Goal: Task Accomplishment & Management: Use online tool/utility

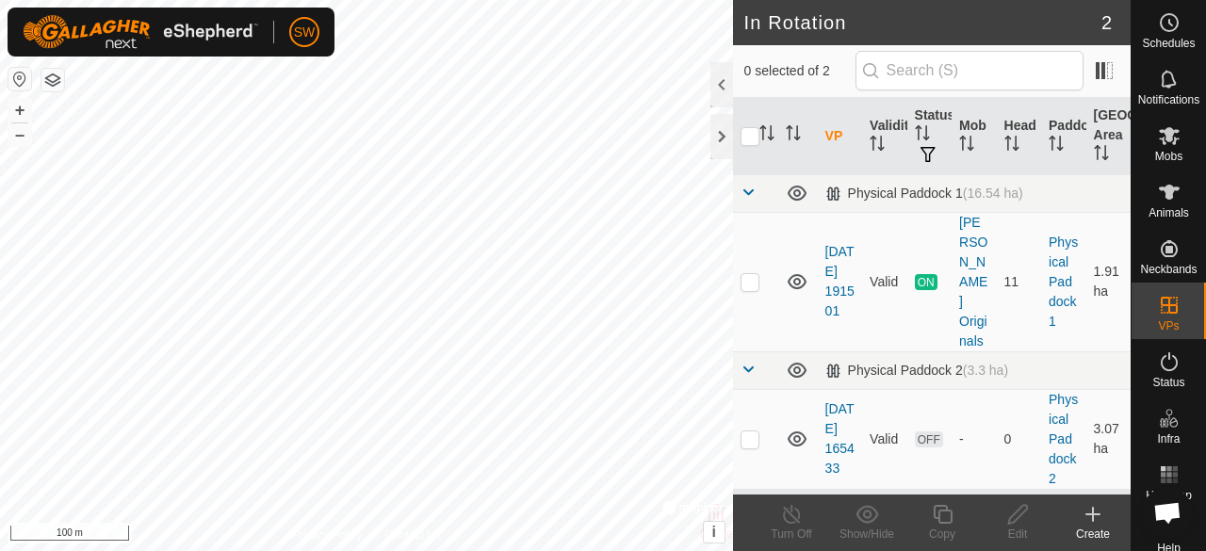
click at [1090, 505] on icon at bounding box center [1093, 514] width 23 height 23
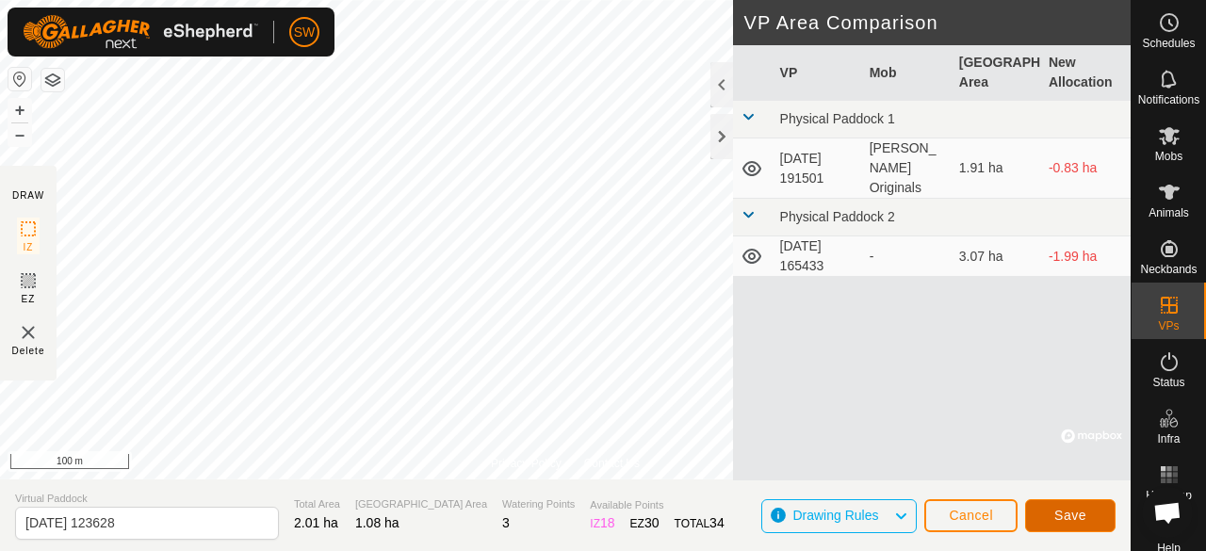
click at [1059, 519] on span "Save" at bounding box center [1071, 515] width 32 height 15
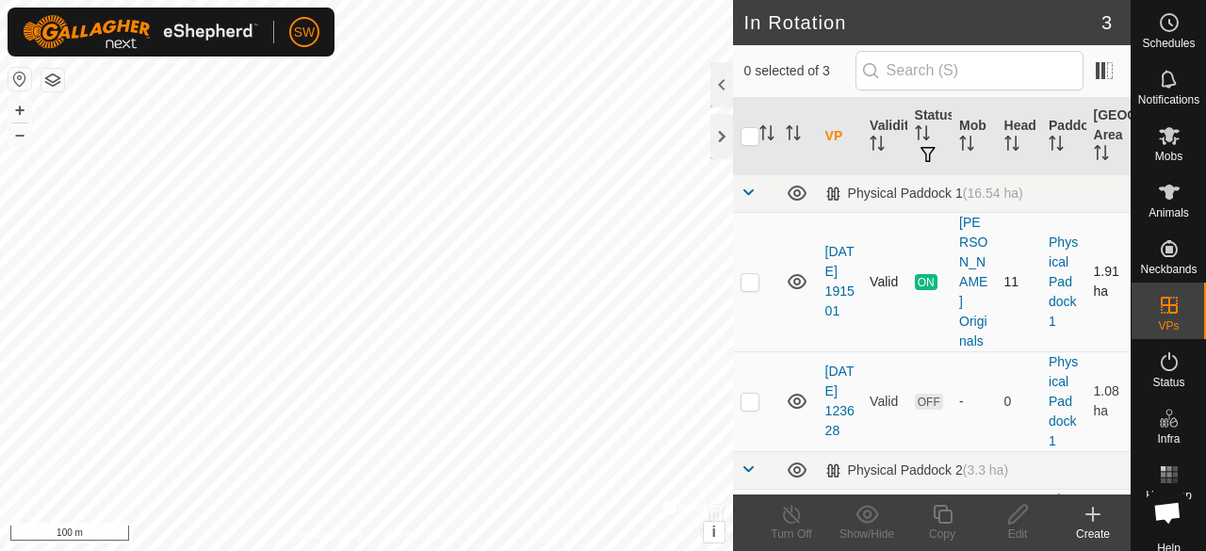
checkbox input "true"
checkbox input "false"
checkbox input "true"
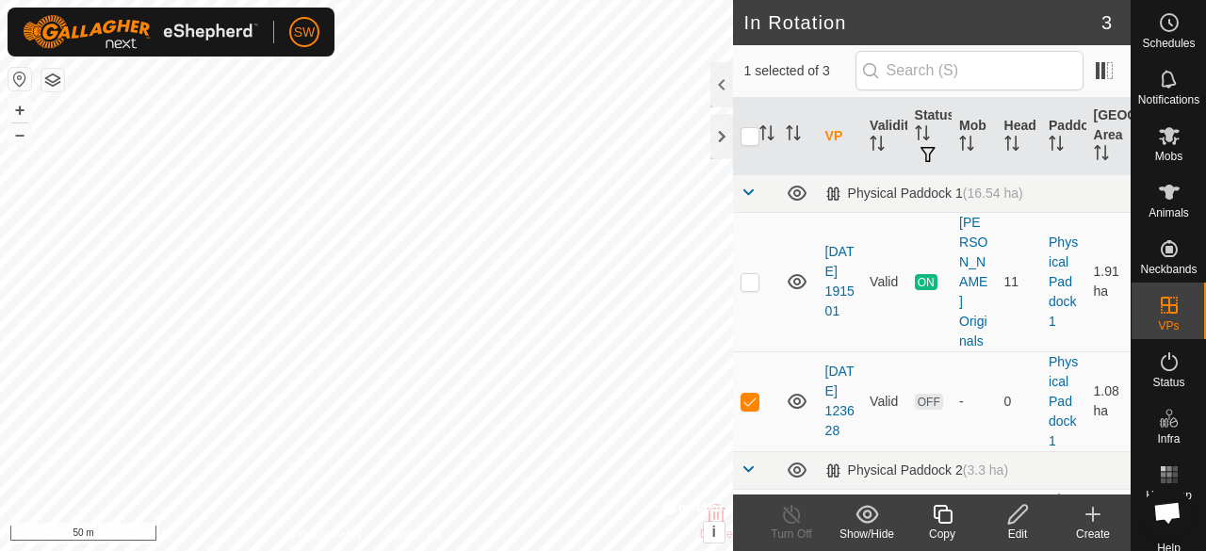
click at [1019, 506] on icon at bounding box center [1019, 514] width 24 height 23
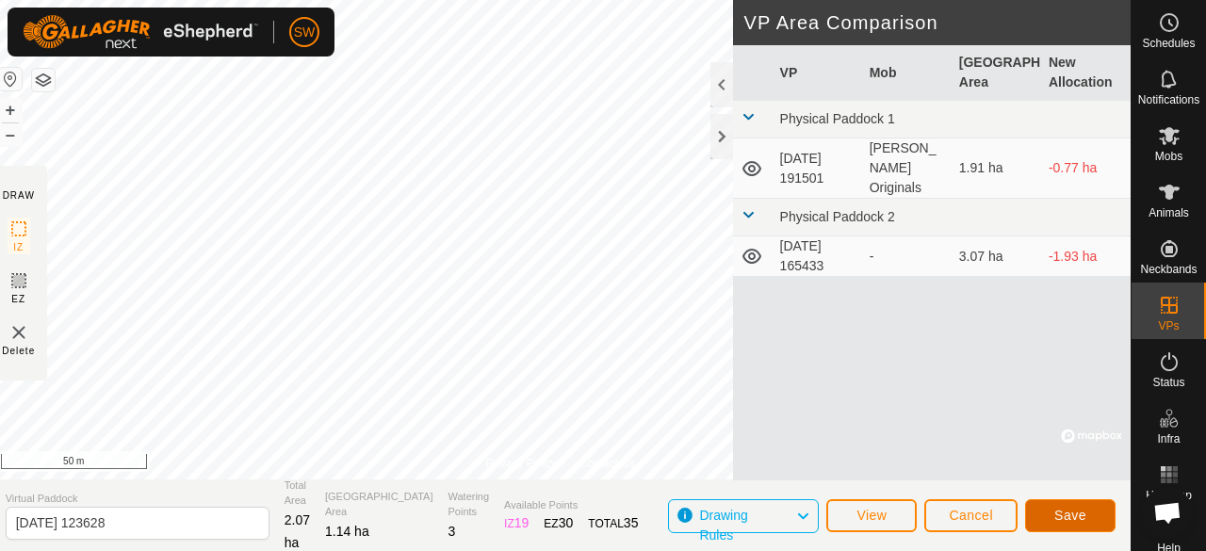
click at [1060, 512] on span "Save" at bounding box center [1071, 515] width 32 height 15
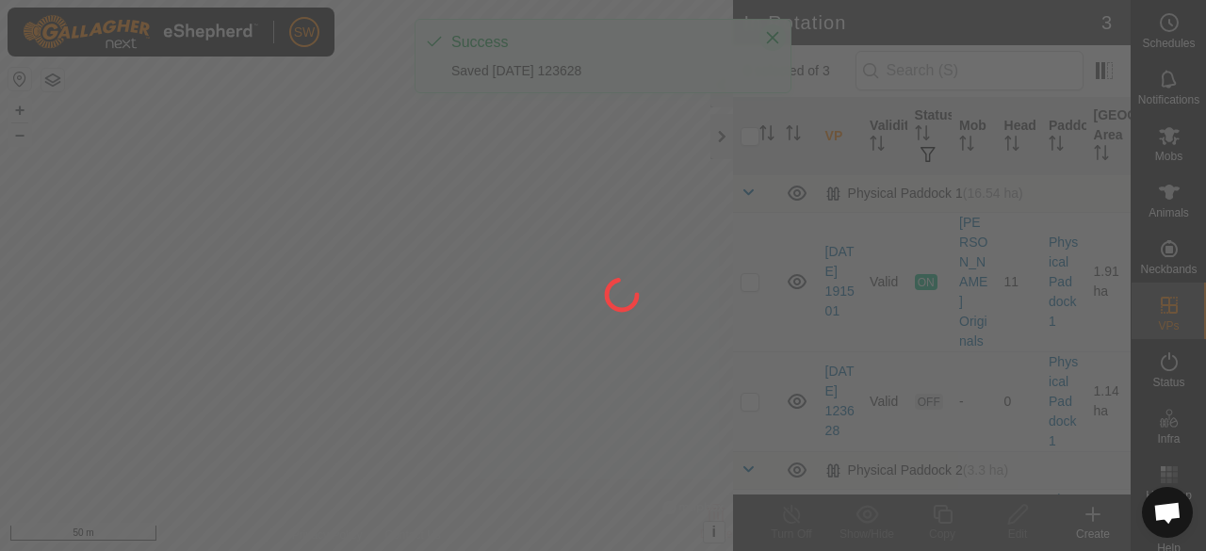
click at [771, 38] on div at bounding box center [603, 275] width 1206 height 551
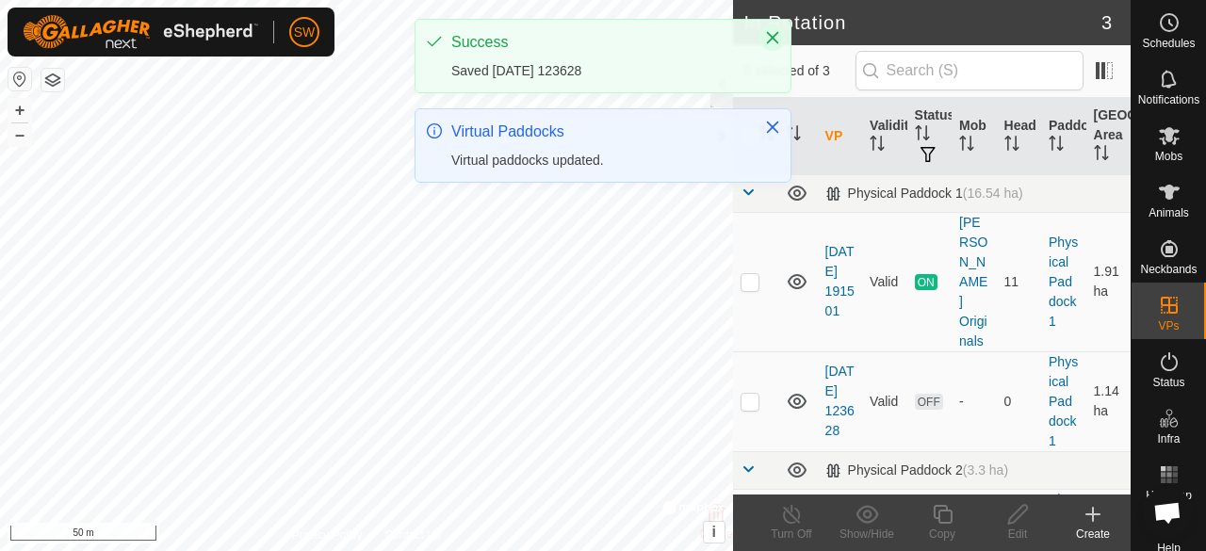
click at [771, 38] on icon "Close" at bounding box center [773, 38] width 12 height 12
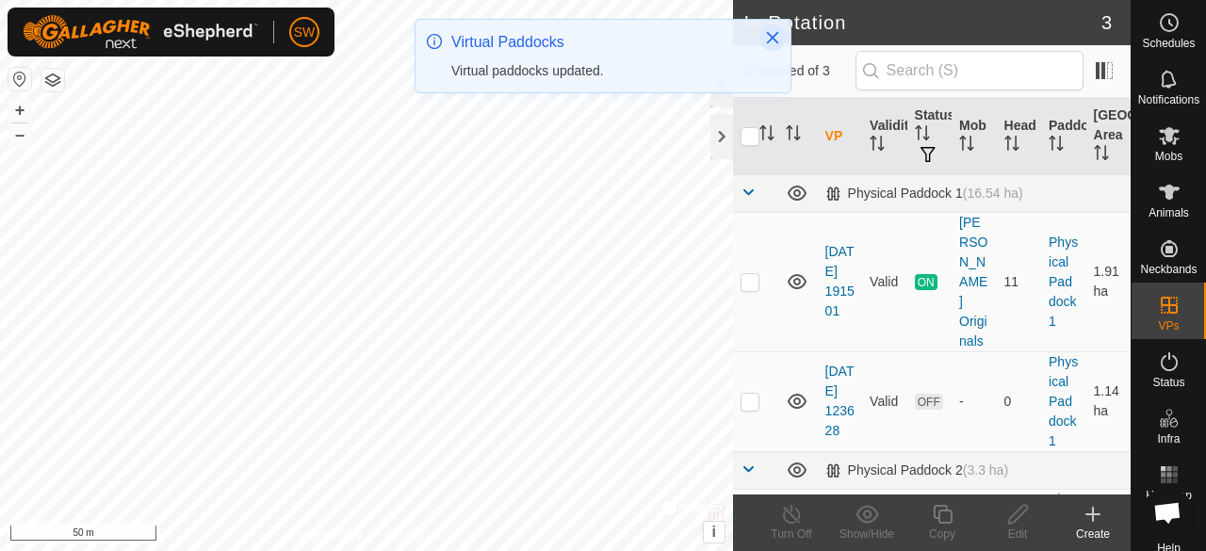
click at [773, 38] on icon "Close" at bounding box center [773, 38] width 12 height 12
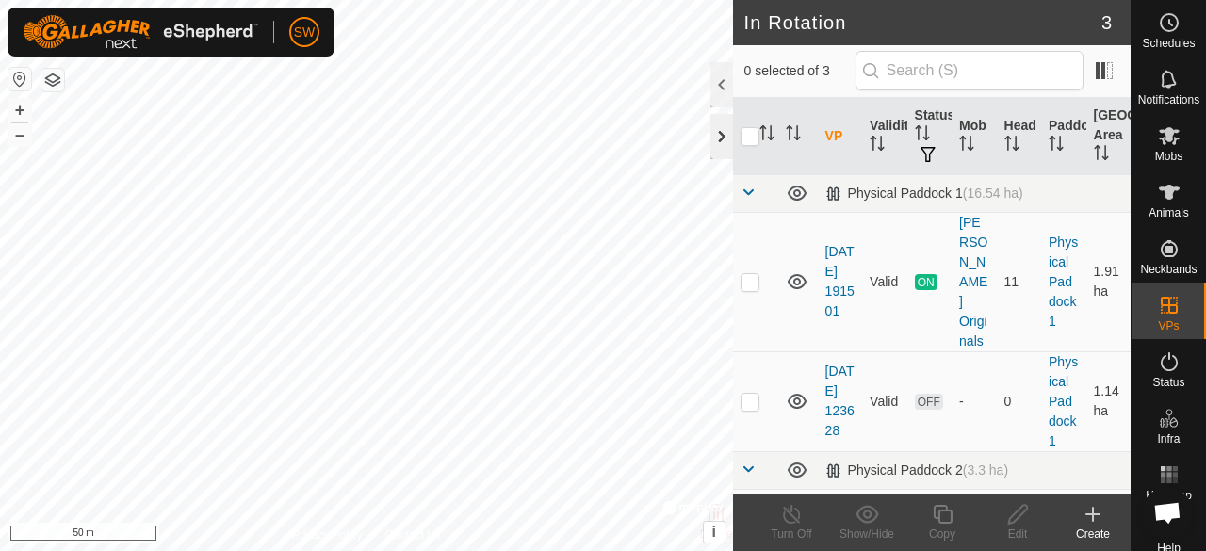
click at [722, 140] on div at bounding box center [722, 136] width 23 height 45
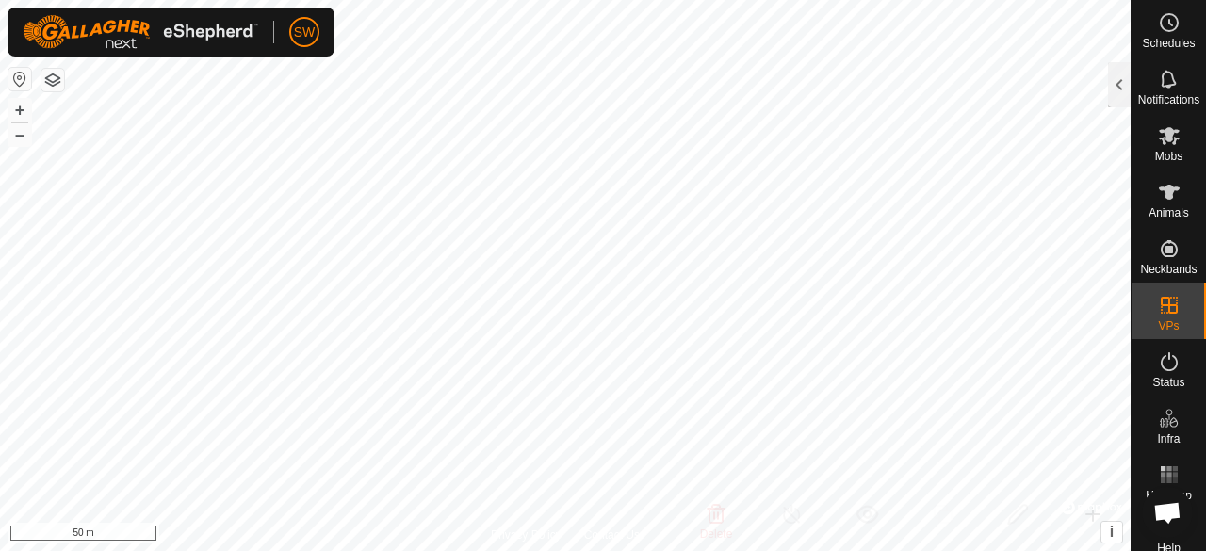
checkbox input "true"
